Goal: Task Accomplishment & Management: Manage account settings

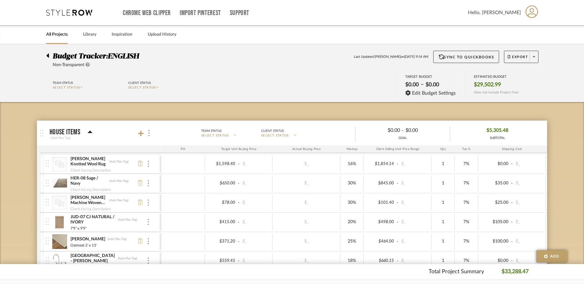
click at [47, 55] on icon at bounding box center [47, 56] width 2 height 4
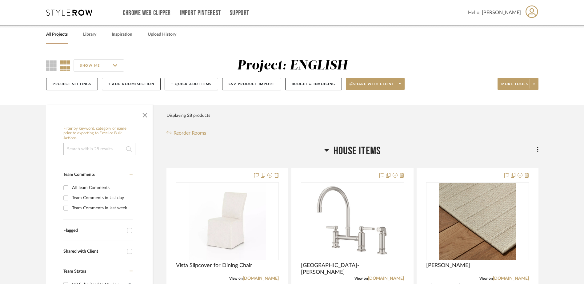
click at [58, 35] on link "All Projects" at bounding box center [57, 34] width 22 height 8
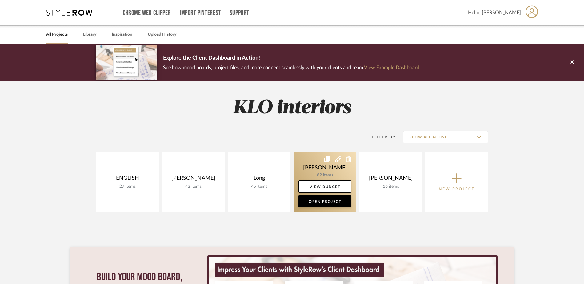
click at [333, 170] on link at bounding box center [325, 182] width 63 height 59
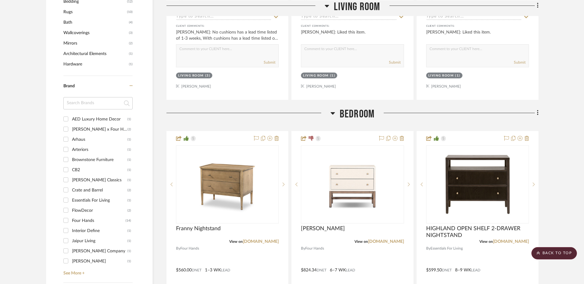
scroll to position [647, 0]
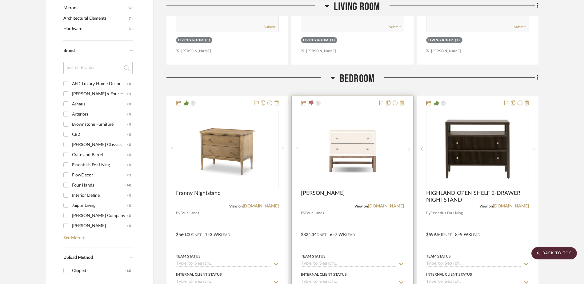
click at [401, 104] on icon at bounding box center [402, 103] width 4 height 5
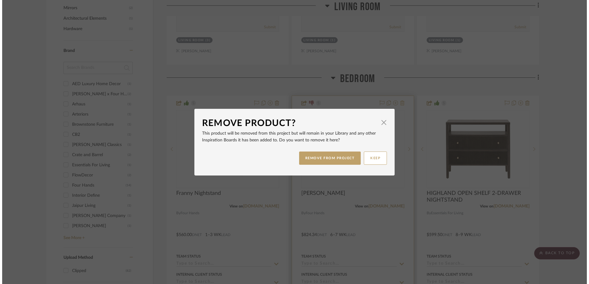
scroll to position [0, 0]
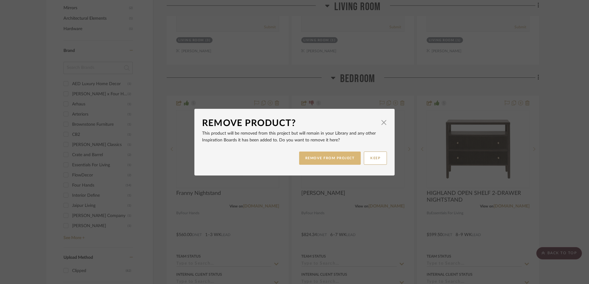
click at [333, 158] on button "REMOVE FROM PROJECT" at bounding box center [330, 158] width 62 height 13
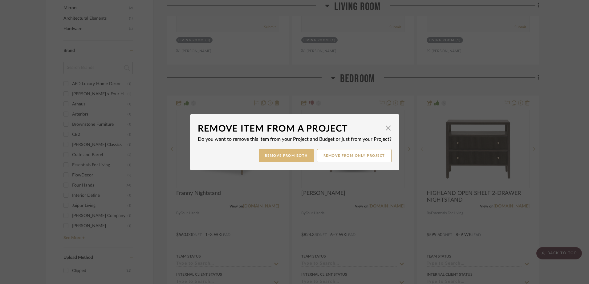
click at [285, 157] on button "Remove from Both" at bounding box center [286, 155] width 55 height 13
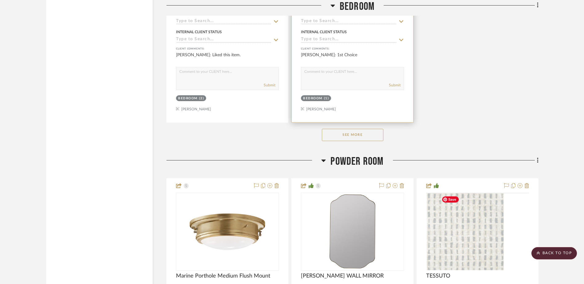
scroll to position [1385, 0]
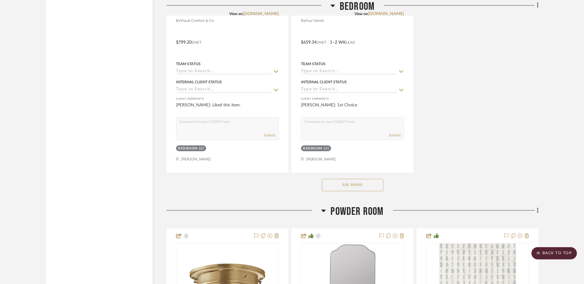
click at [354, 187] on button "See More" at bounding box center [353, 185] width 62 height 12
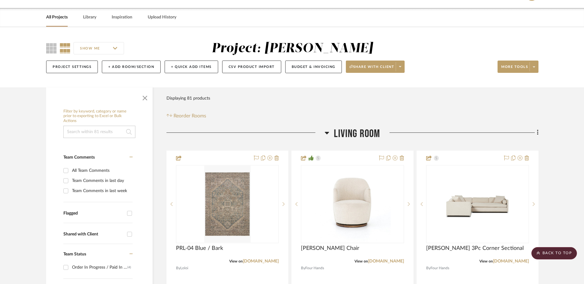
scroll to position [0, 0]
